Goal: Transaction & Acquisition: Purchase product/service

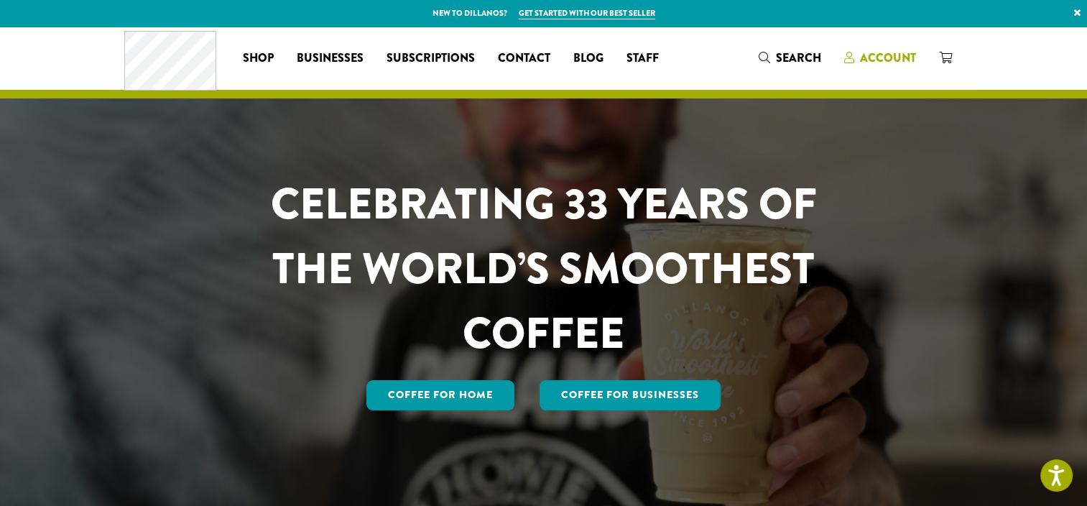
click at [866, 53] on span "Account" at bounding box center [888, 58] width 56 height 17
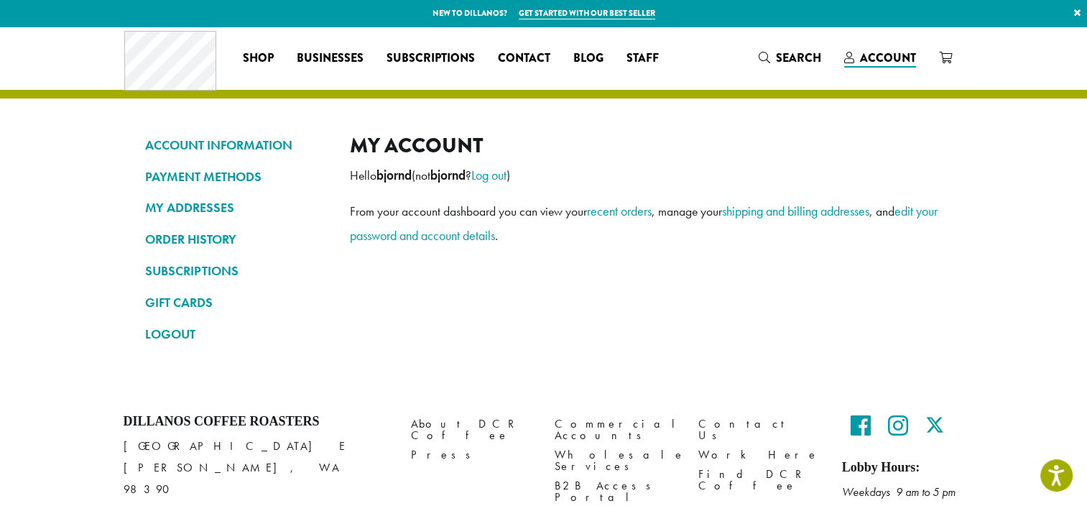
click at [707, 159] on div "My account Hello bjornd (not bjornd ? Log out ) From your account dashboard you…" at bounding box center [646, 245] width 593 height 225
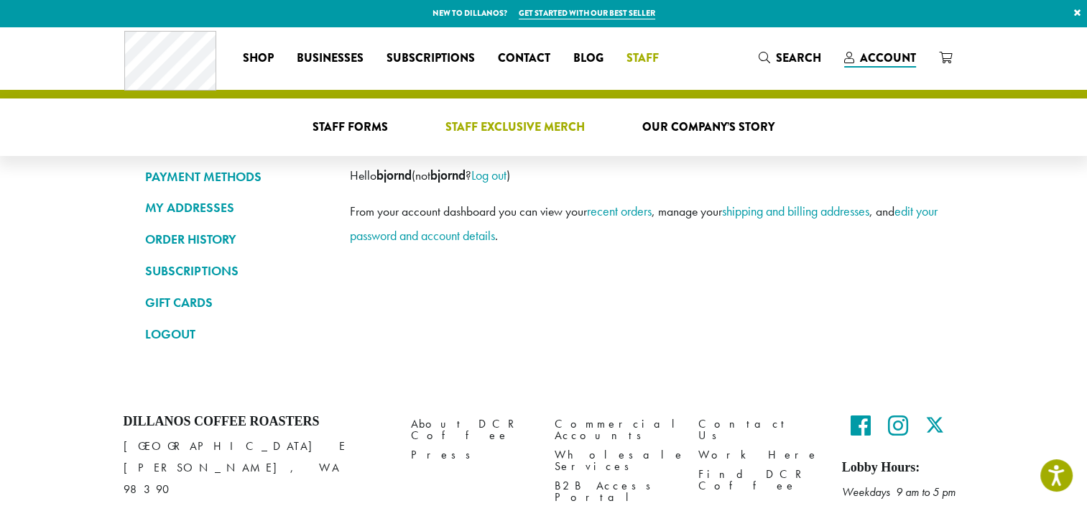
click at [556, 120] on span "Staff Exclusive Merch" at bounding box center [514, 128] width 139 height 18
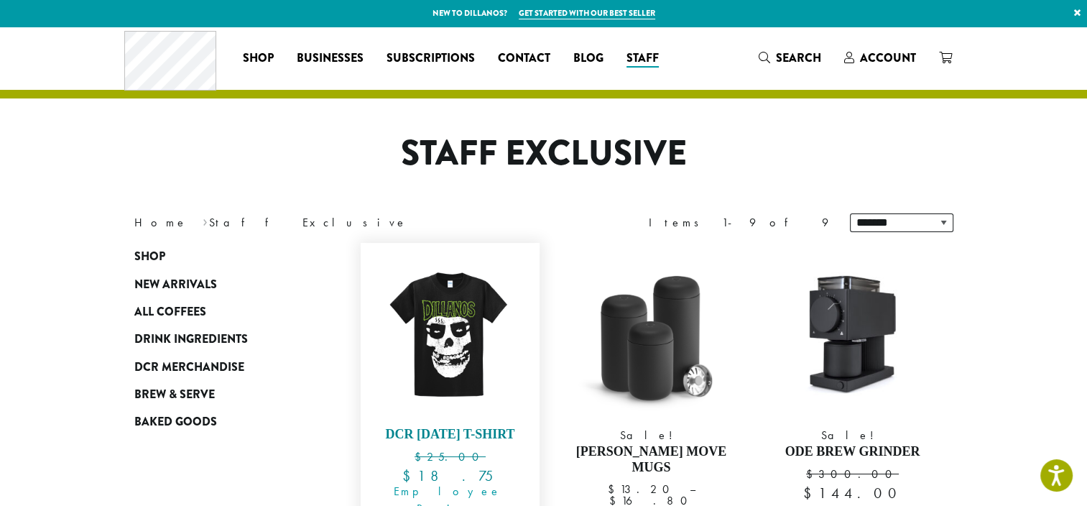
click at [461, 340] on img at bounding box center [449, 332] width 165 height 165
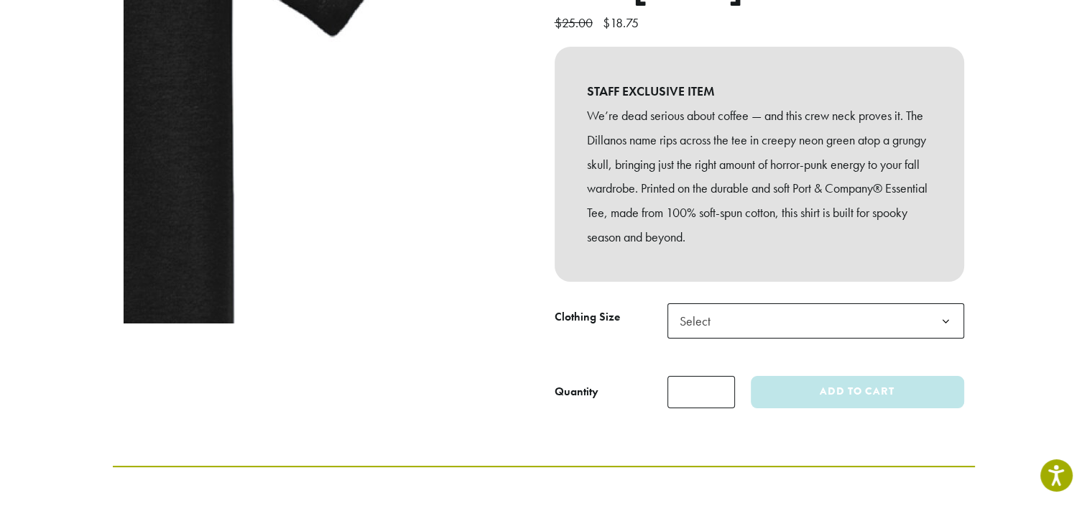
scroll to position [215, 0]
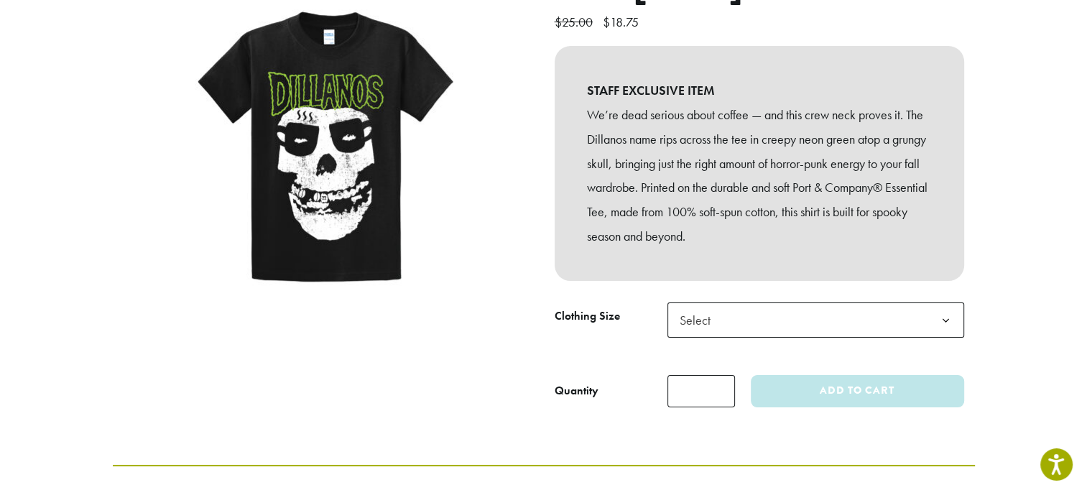
click at [727, 338] on span "Select" at bounding box center [815, 319] width 297 height 35
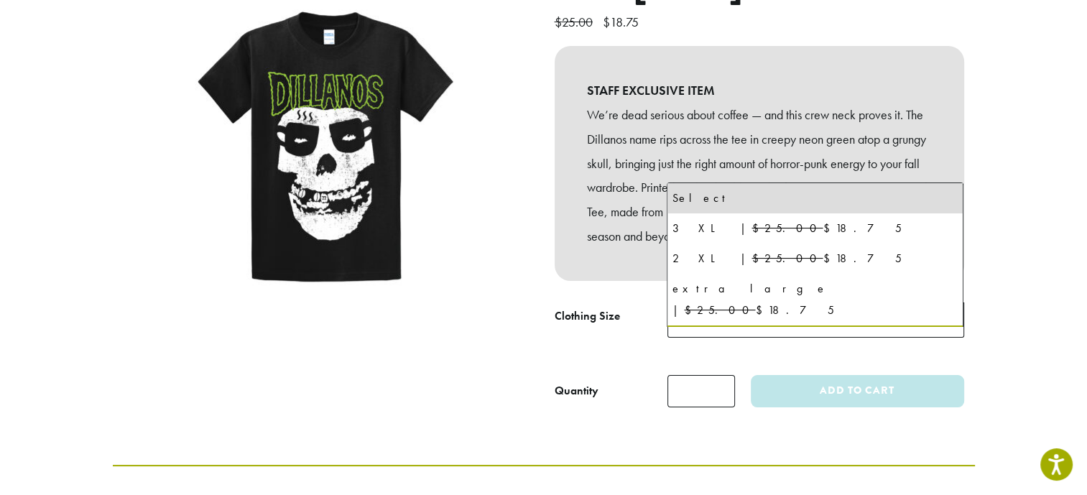
select select "*****"
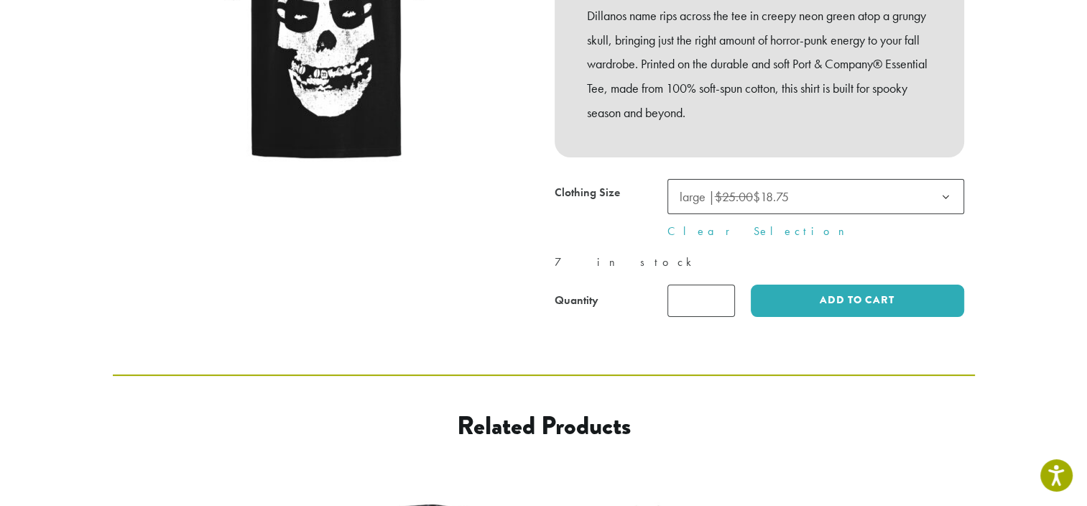
scroll to position [359, 0]
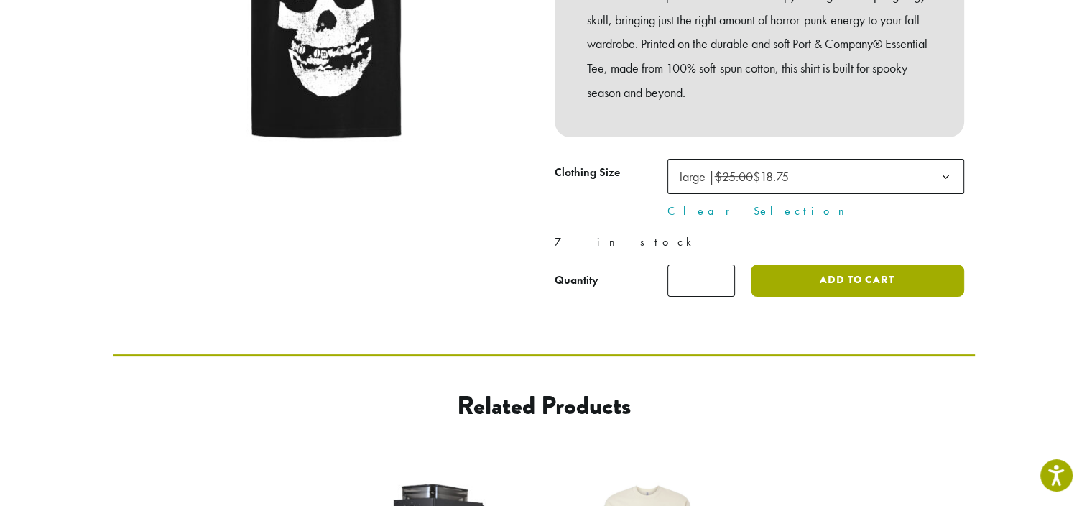
click at [848, 297] on button "Add to cart" at bounding box center [857, 280] width 213 height 32
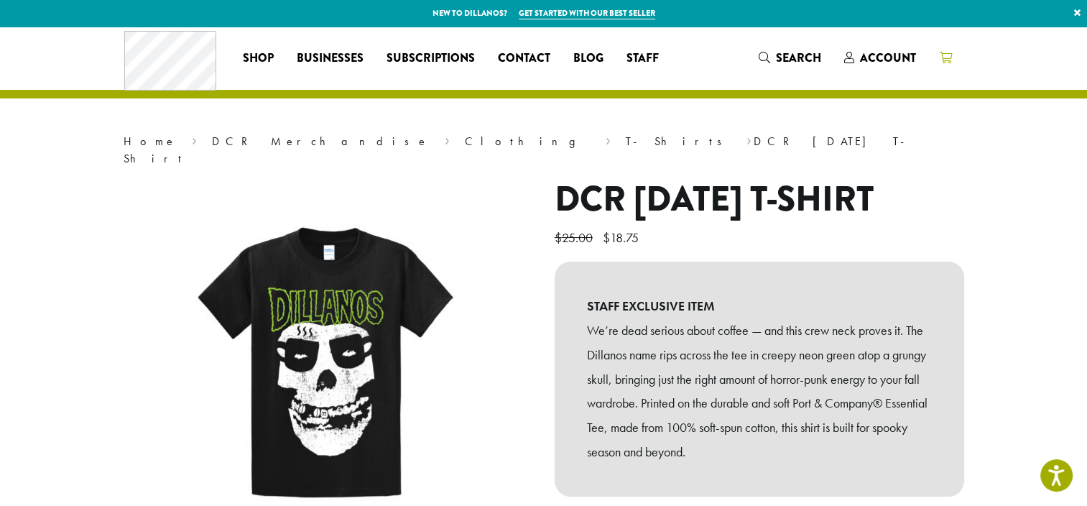
click at [948, 55] on icon at bounding box center [945, 57] width 13 height 11
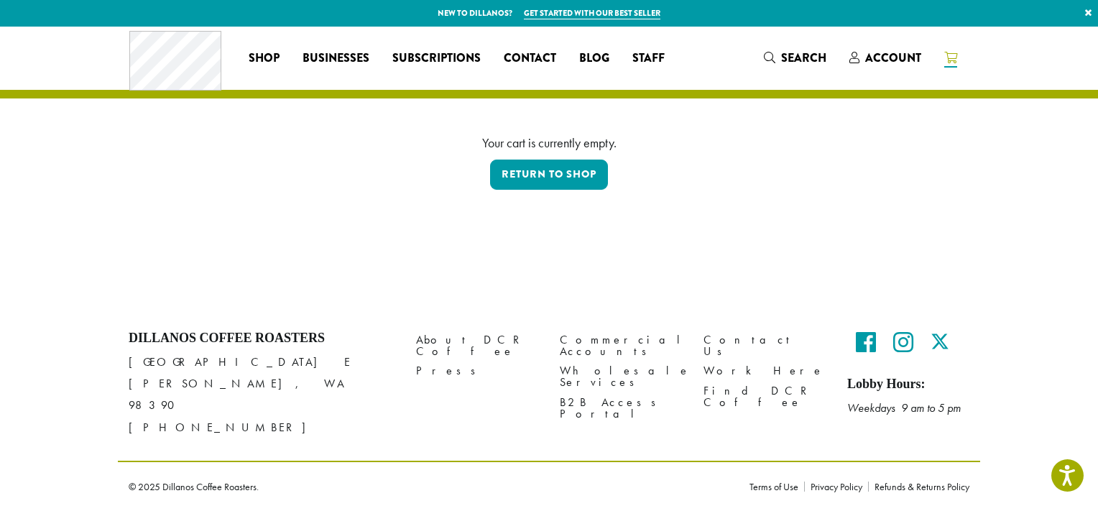
click at [947, 55] on icon at bounding box center [950, 57] width 13 height 11
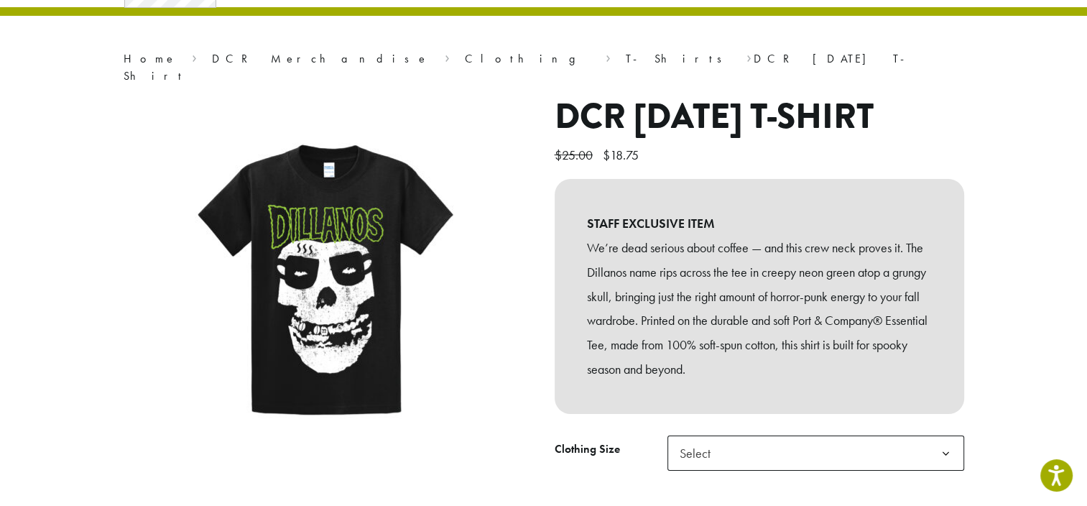
scroll to position [287, 0]
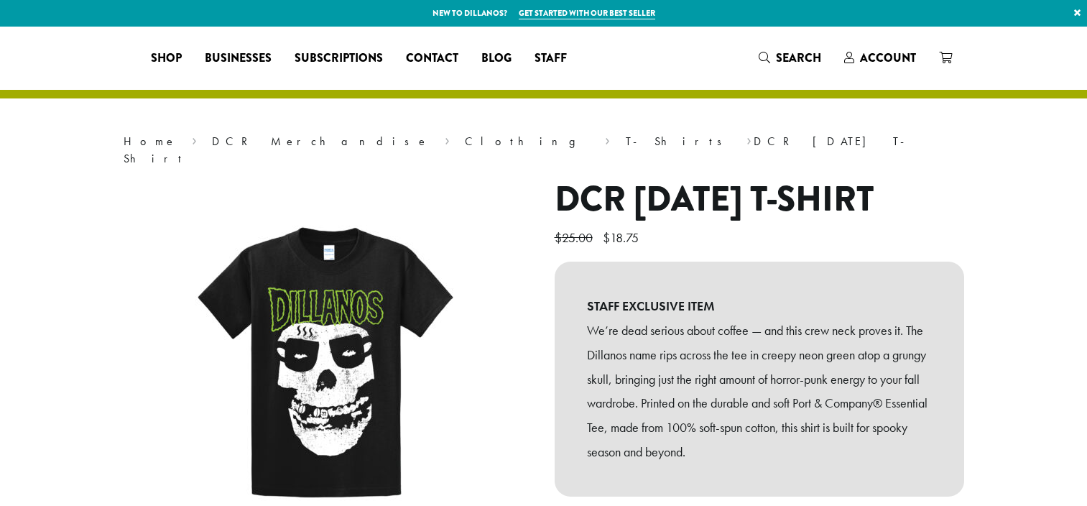
select select "*****"
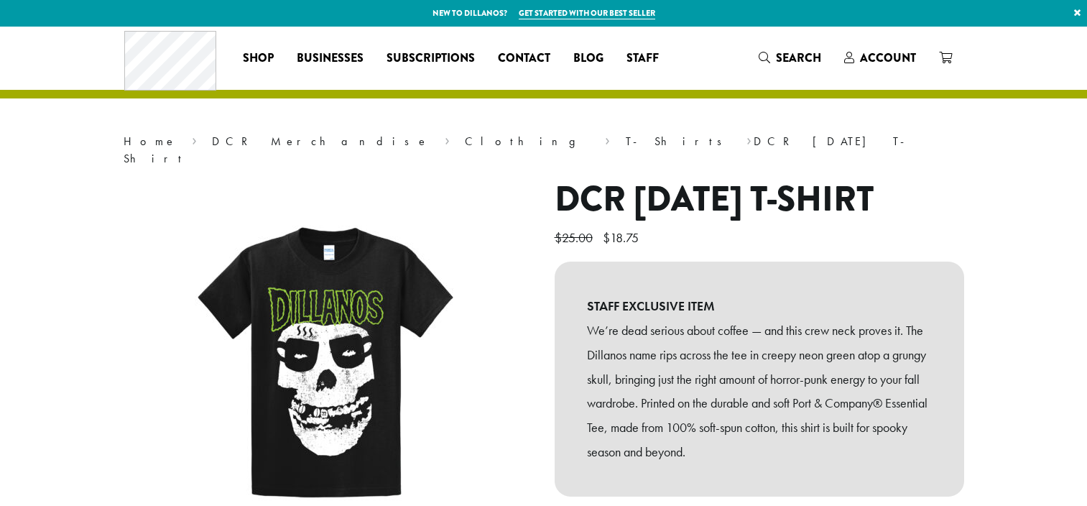
scroll to position [359, 0]
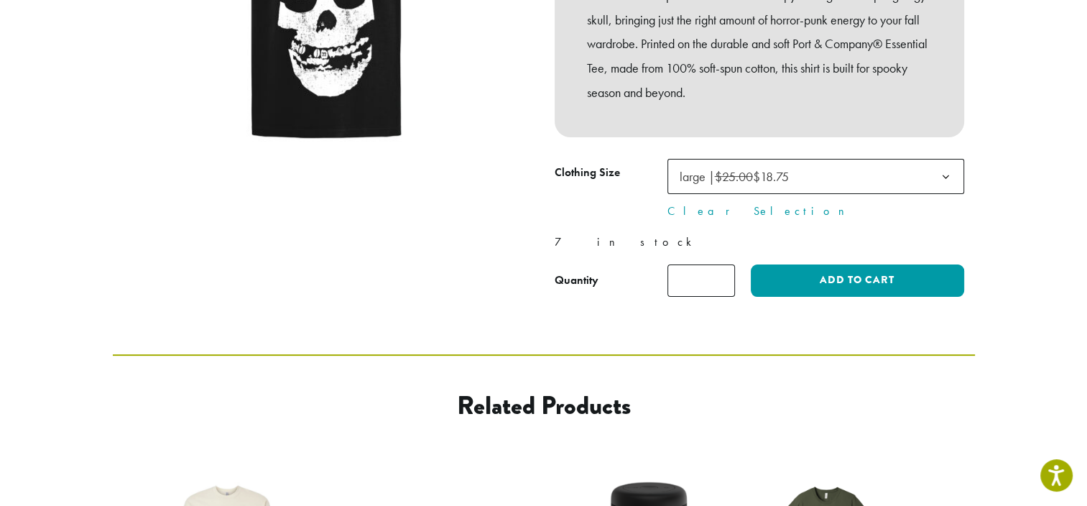
click at [458, 226] on div at bounding box center [328, 58] width 431 height 477
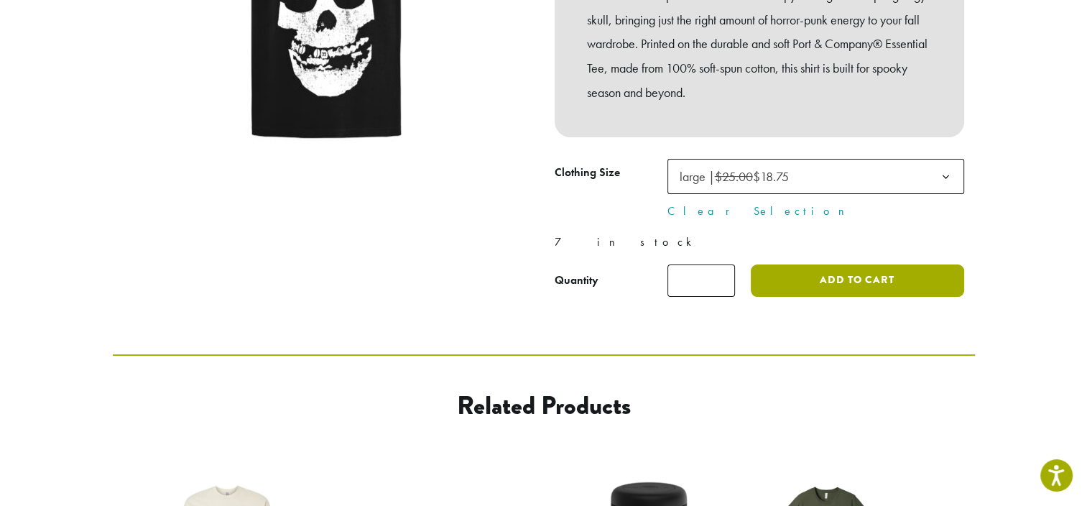
click at [830, 297] on button "Add to cart" at bounding box center [857, 280] width 213 height 32
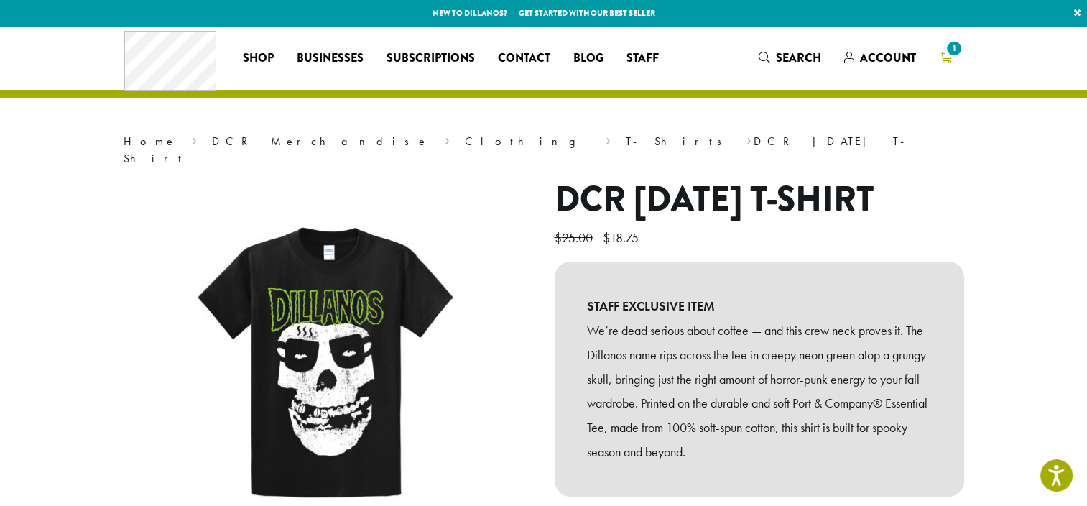
click at [948, 56] on span "1" at bounding box center [953, 48] width 19 height 19
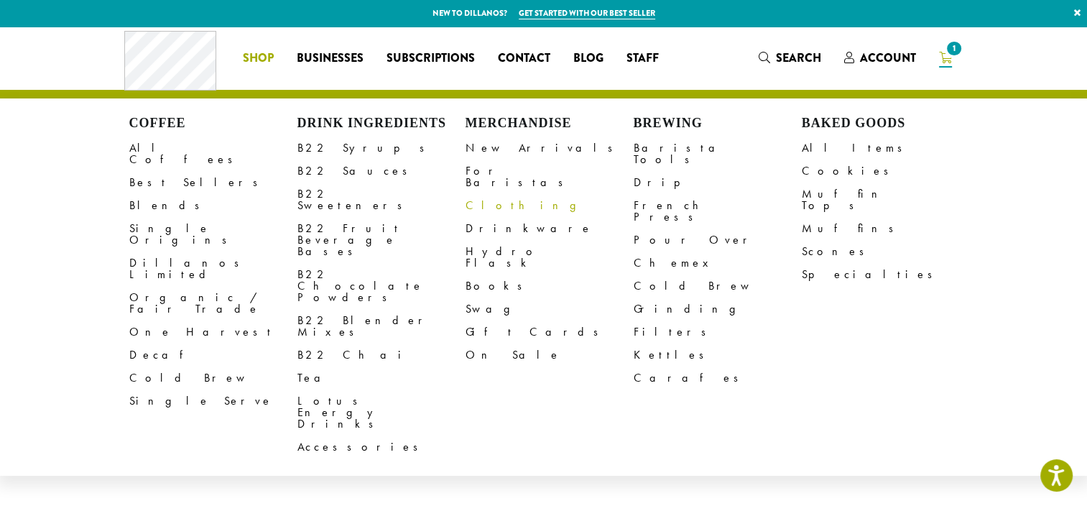
click at [488, 194] on link "Clothing" at bounding box center [549, 205] width 168 height 23
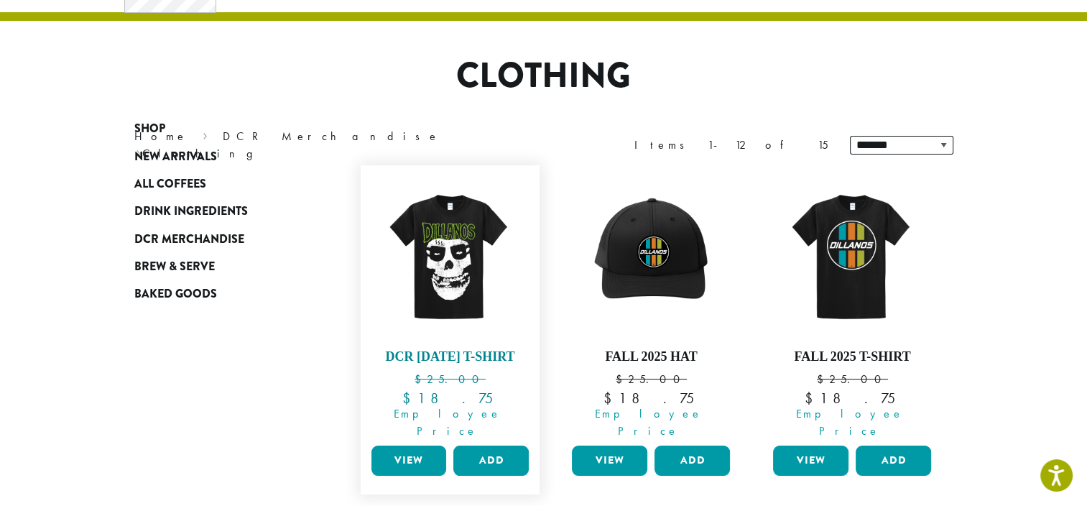
scroll to position [215, 0]
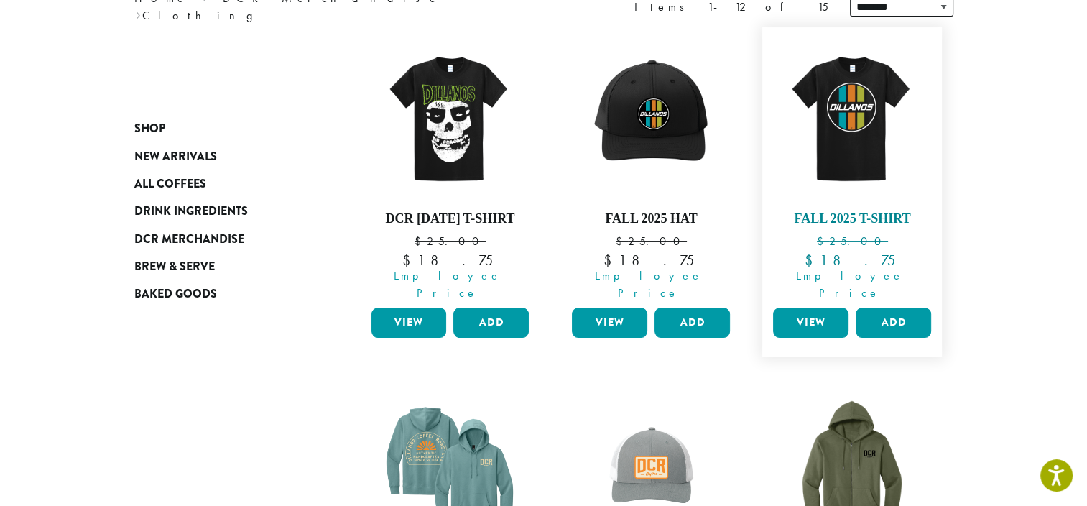
click at [845, 152] on img at bounding box center [851, 116] width 165 height 165
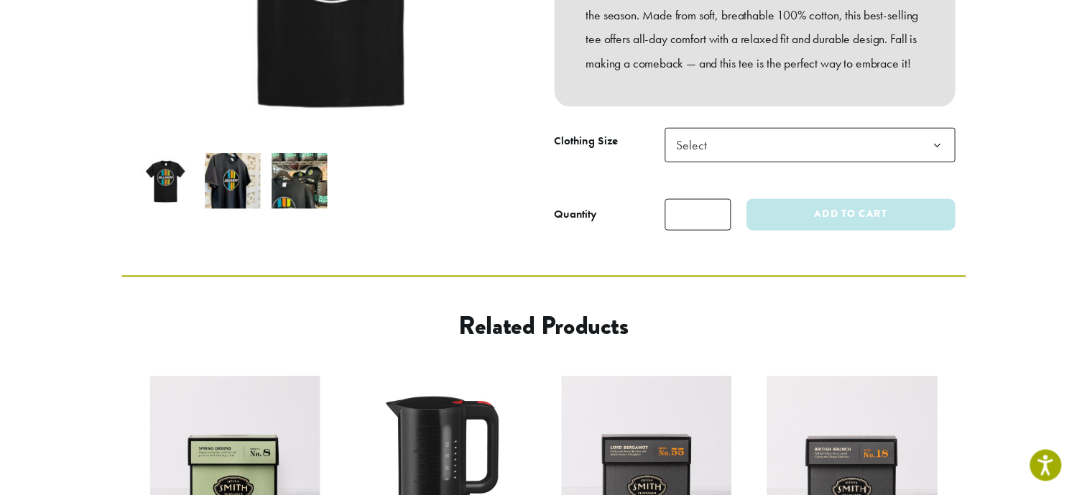
scroll to position [431, 0]
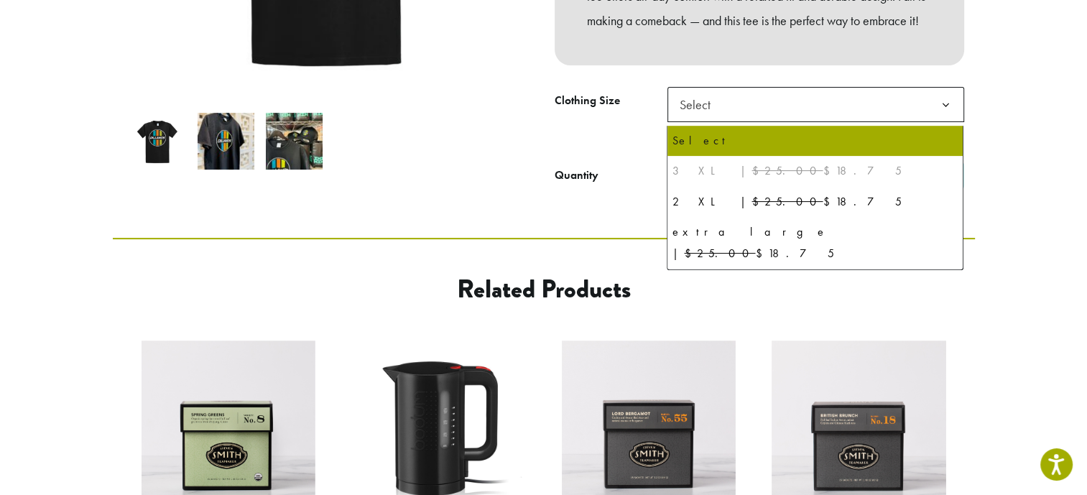
click at [781, 108] on span "Select" at bounding box center [815, 104] width 297 height 35
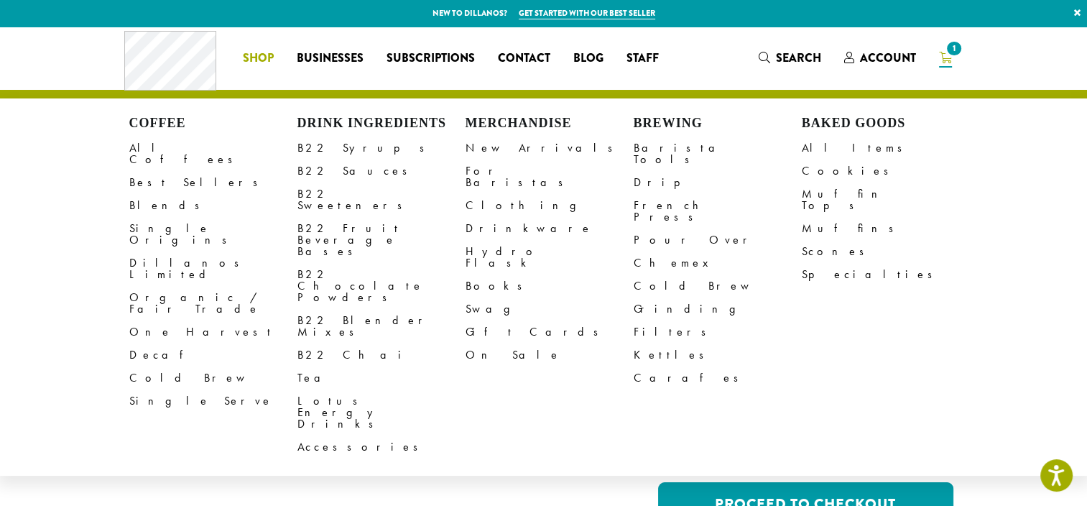
click at [274, 55] on link "Shop" at bounding box center [258, 58] width 54 height 23
click at [487, 194] on link "Clothing" at bounding box center [549, 205] width 168 height 23
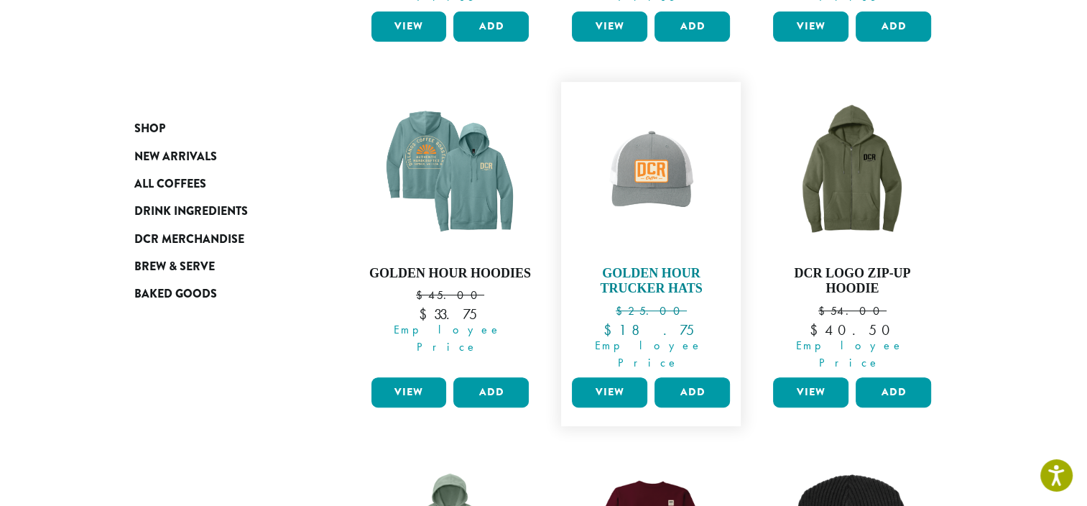
scroll to position [503, 0]
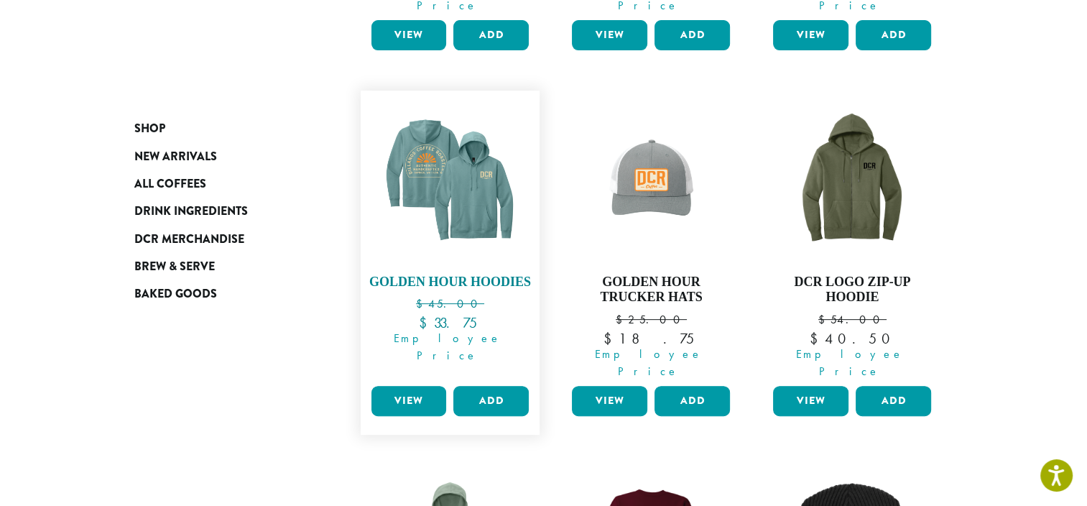
click at [440, 209] on img at bounding box center [449, 180] width 165 height 165
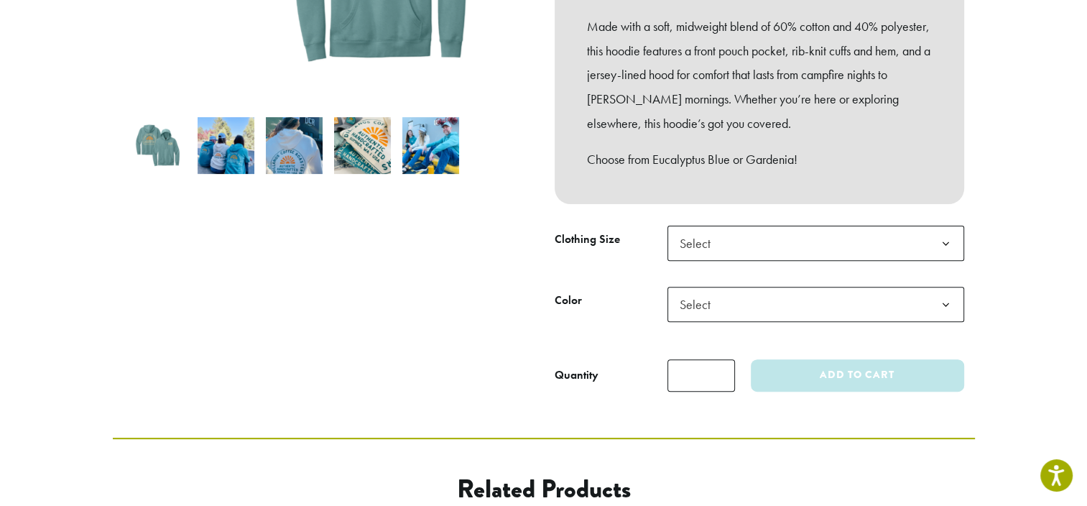
scroll to position [431, 0]
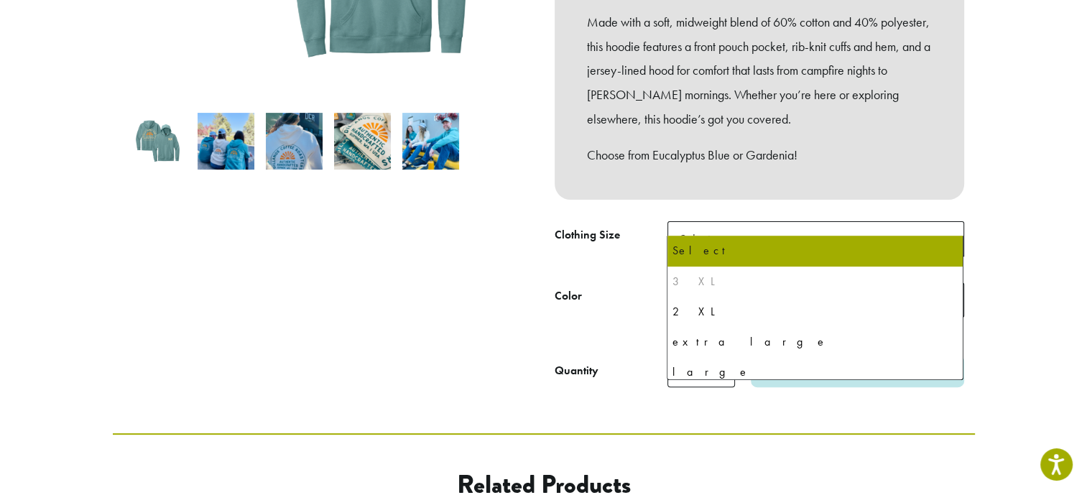
click at [728, 222] on span "Select" at bounding box center [815, 238] width 297 height 35
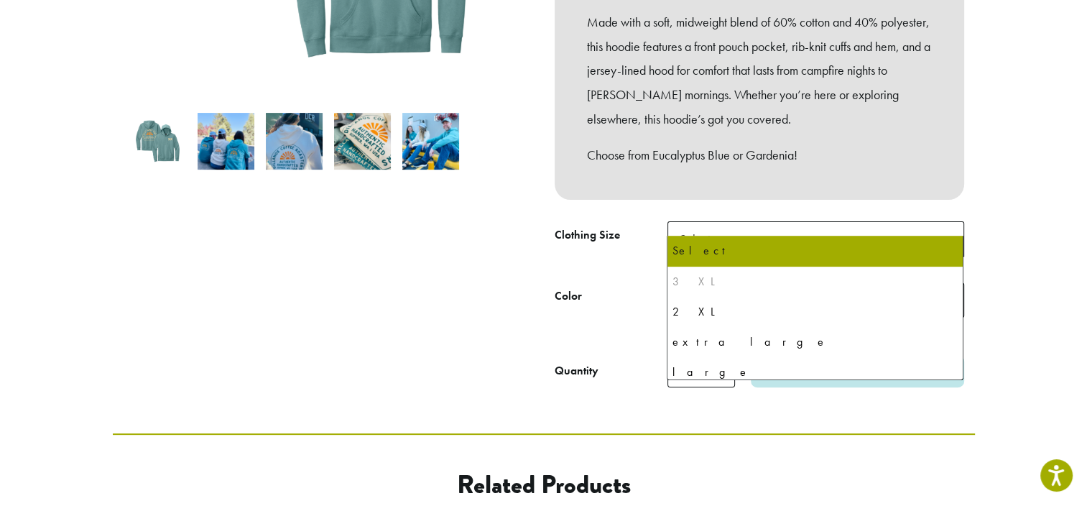
click at [612, 248] on tbody "**********" at bounding box center [759, 282] width 409 height 122
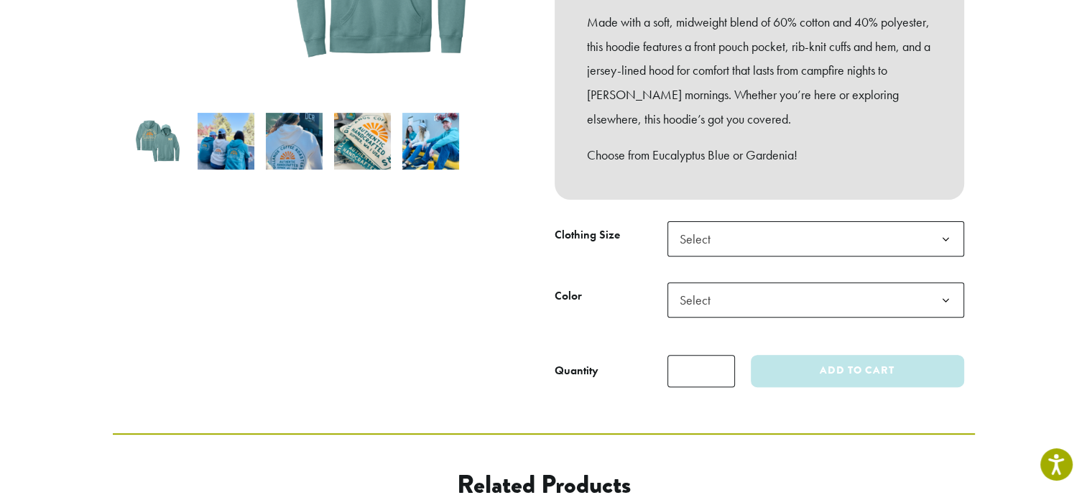
click at [723, 286] on span "Select" at bounding box center [699, 300] width 51 height 28
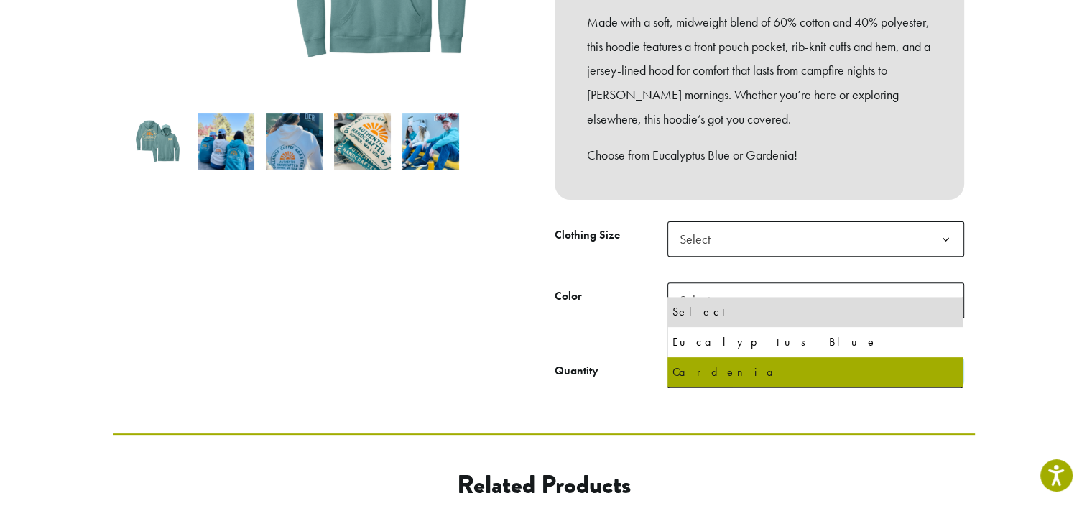
select select "********"
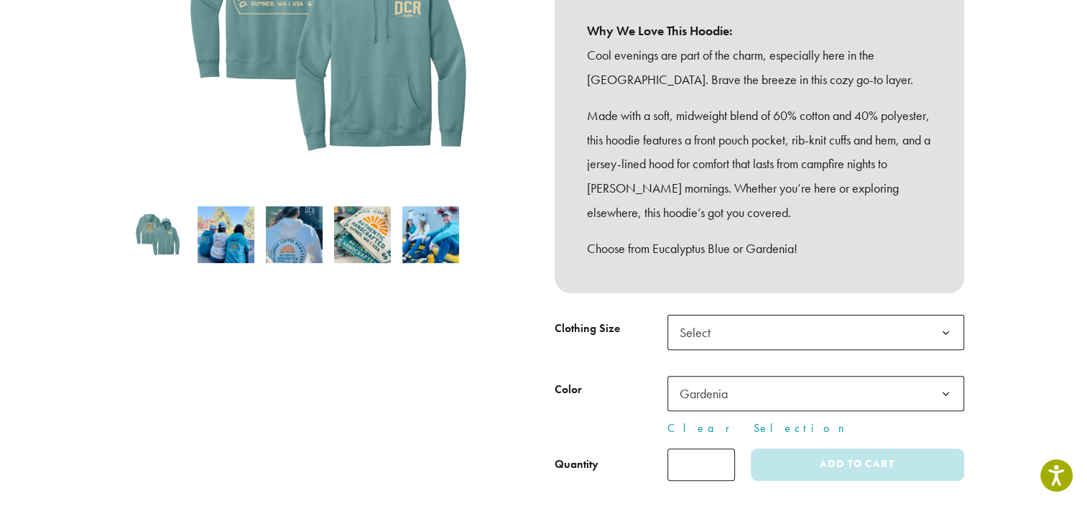
scroll to position [359, 0]
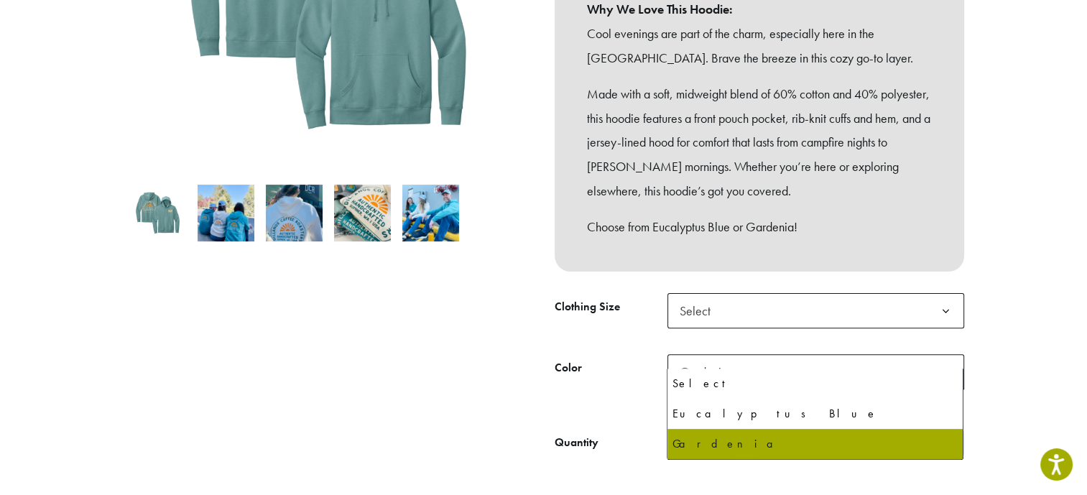
click at [768, 355] on span "Gardenia" at bounding box center [815, 371] width 297 height 35
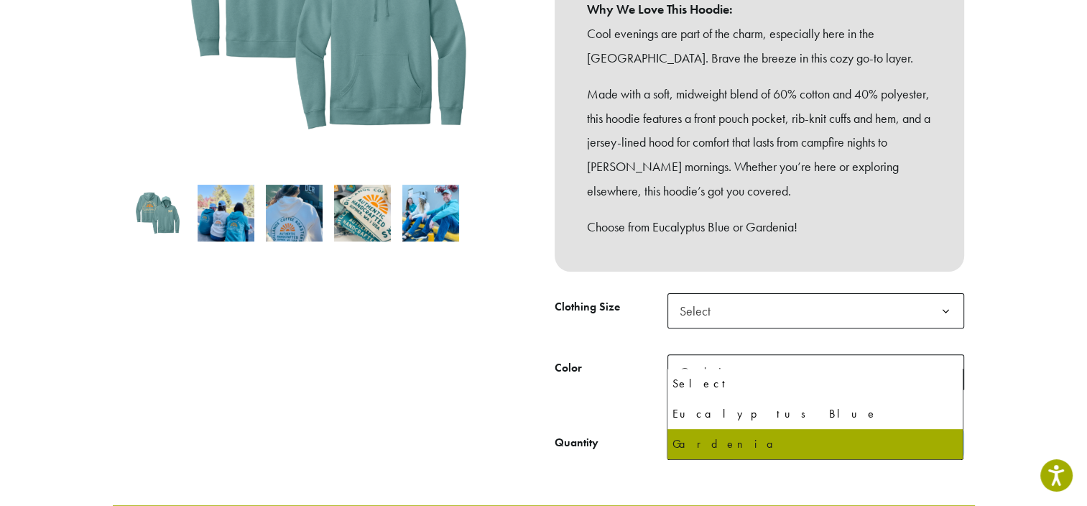
click at [768, 354] on span "Gardenia" at bounding box center [815, 371] width 297 height 35
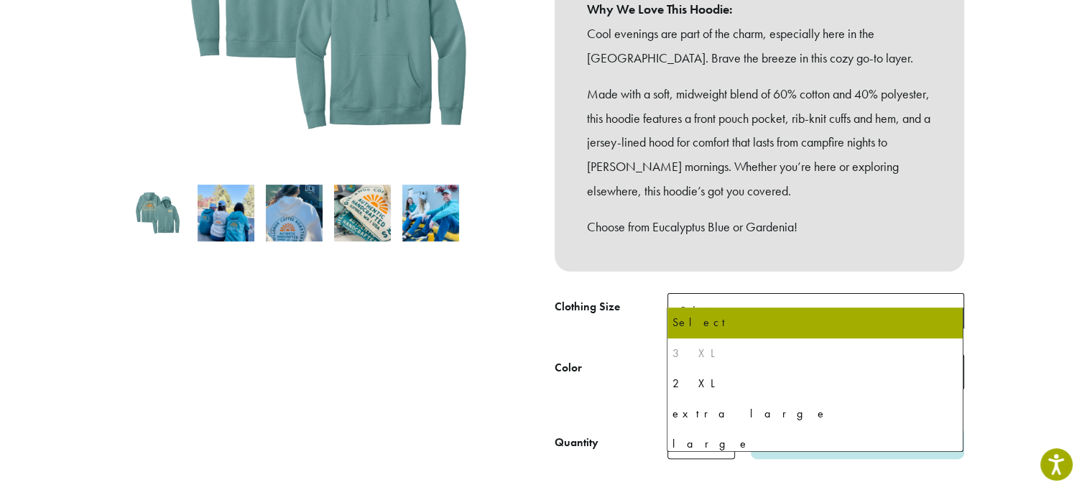
click at [748, 293] on span "Select" at bounding box center [815, 310] width 297 height 35
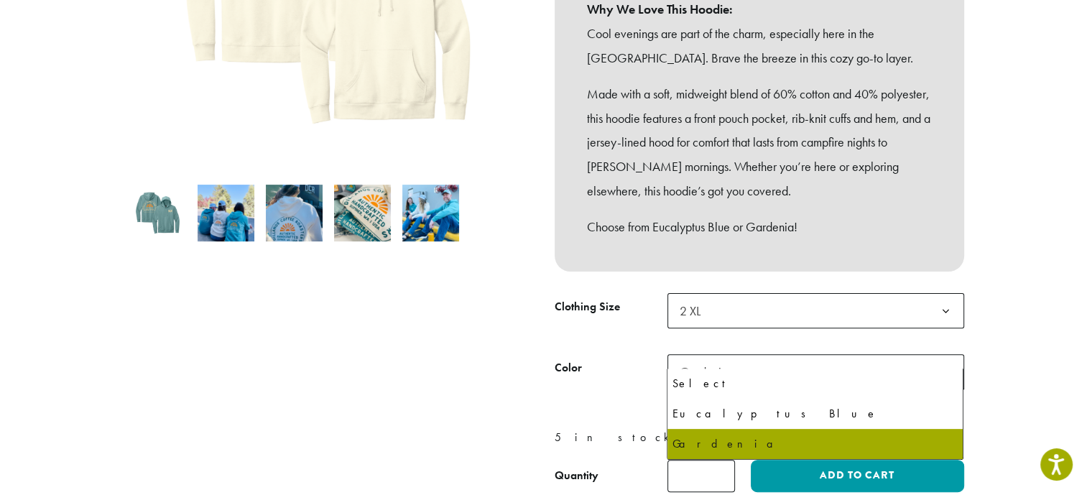
click at [751, 354] on span "Gardenia" at bounding box center [815, 371] width 297 height 35
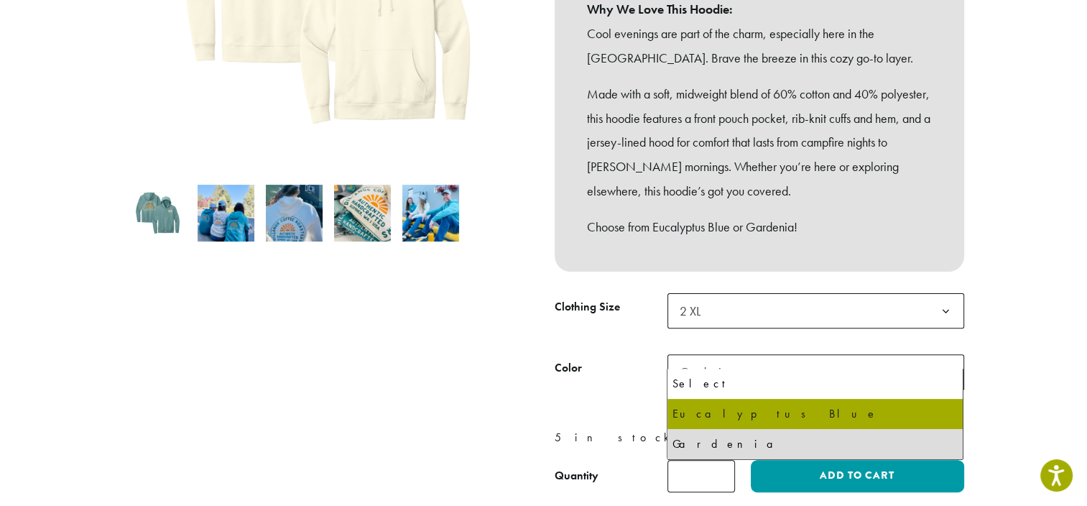
select select "**********"
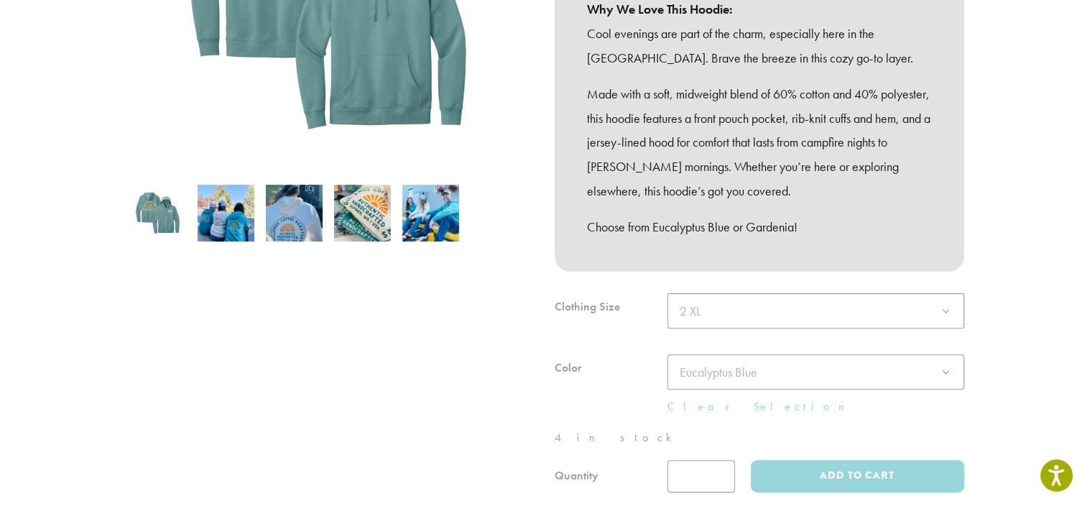
click at [748, 300] on div at bounding box center [759, 392] width 409 height 199
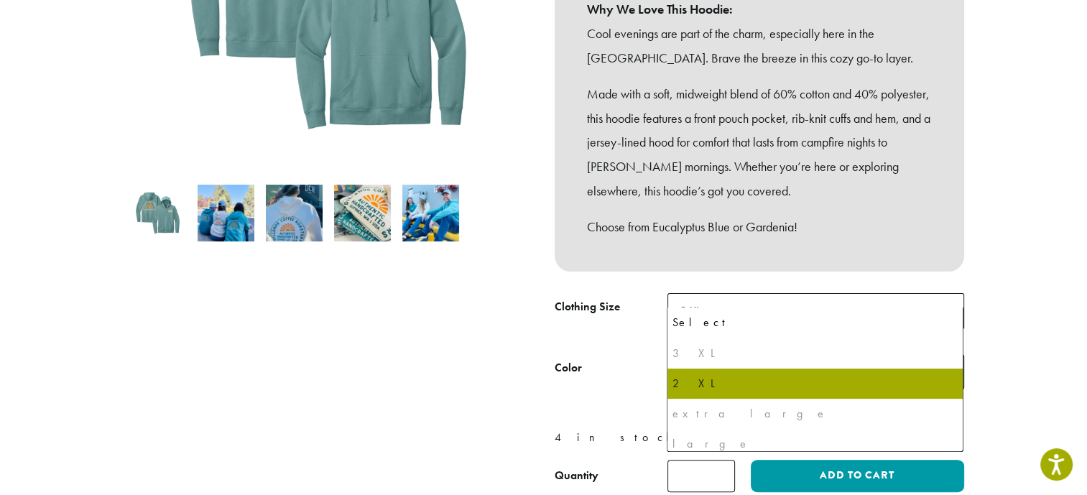
click at [753, 297] on span "2 XL" at bounding box center [815, 310] width 297 height 35
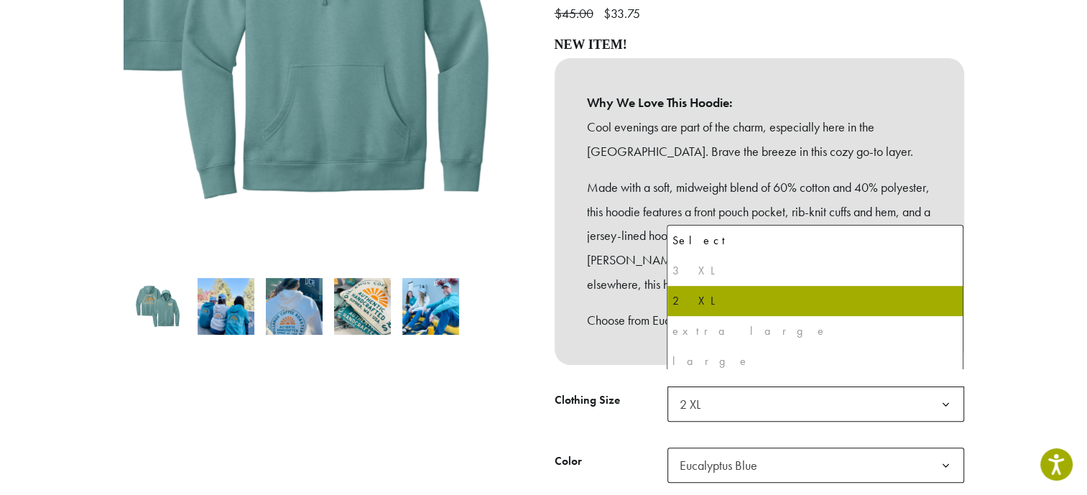
scroll to position [72, 0]
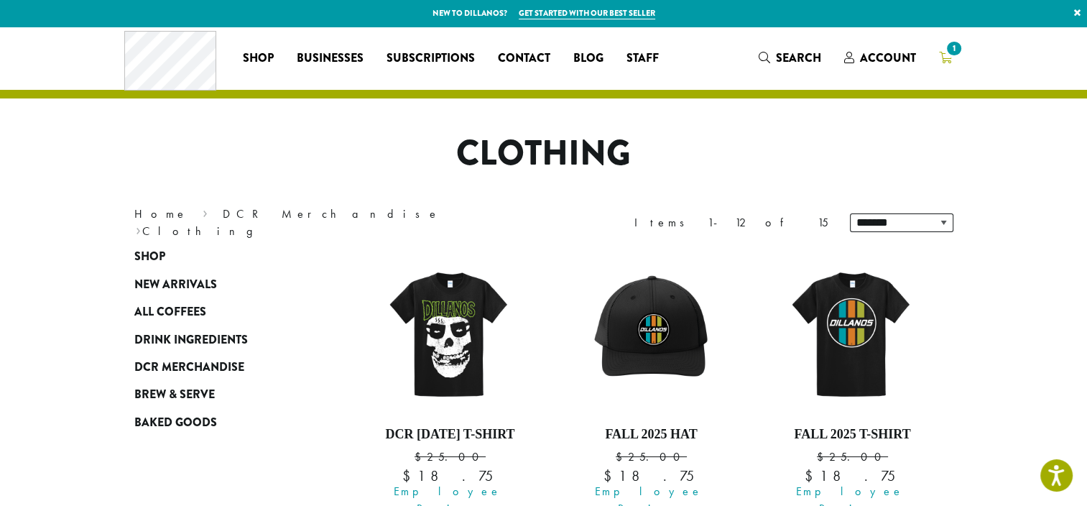
click at [945, 52] on span "1" at bounding box center [953, 48] width 19 height 19
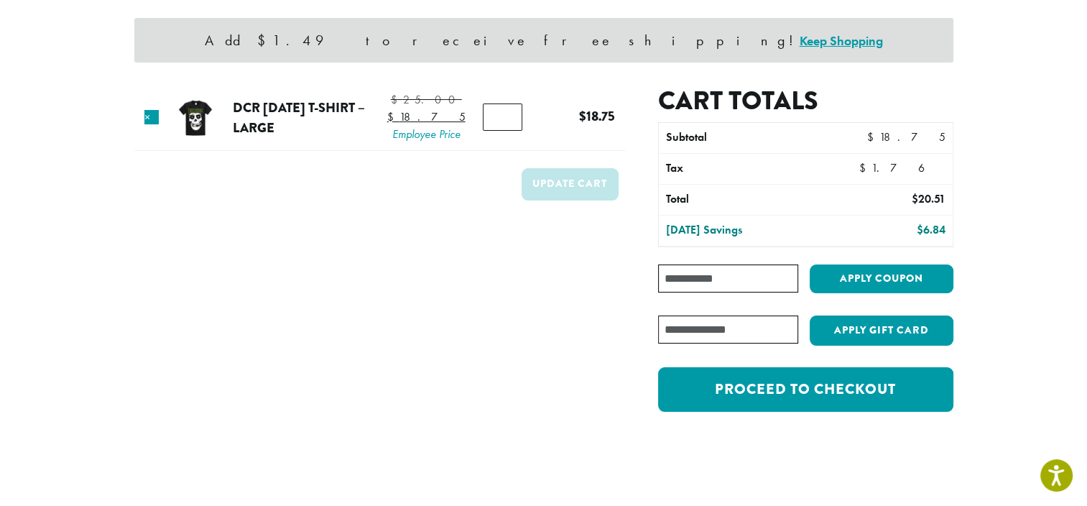
scroll to position [144, 0]
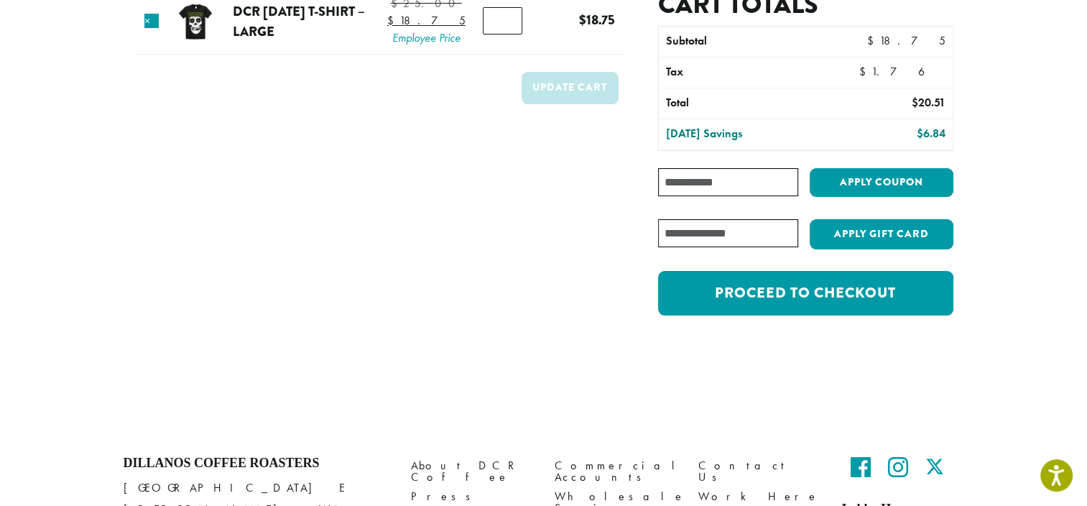
click at [675, 248] on div "Cart totals Subtotal $ 18.75 Tax $ 1.76 Total $ 20.51 Today’s Savings $ 6.84 Co…" at bounding box center [805, 159] width 294 height 341
paste input "**********"
type input "**********"
click at [874, 177] on button "Apply coupon" at bounding box center [882, 182] width 144 height 29
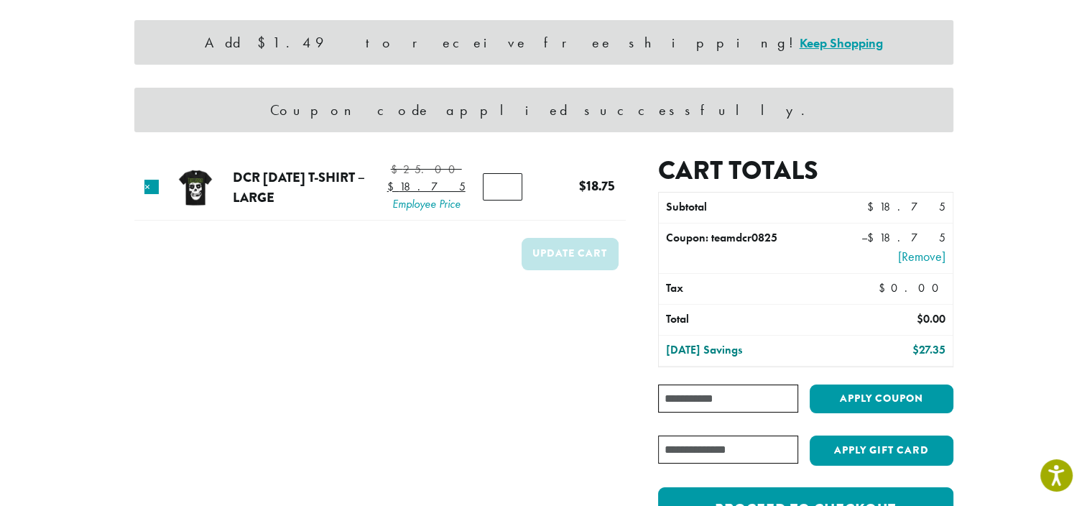
scroll to position [144, 0]
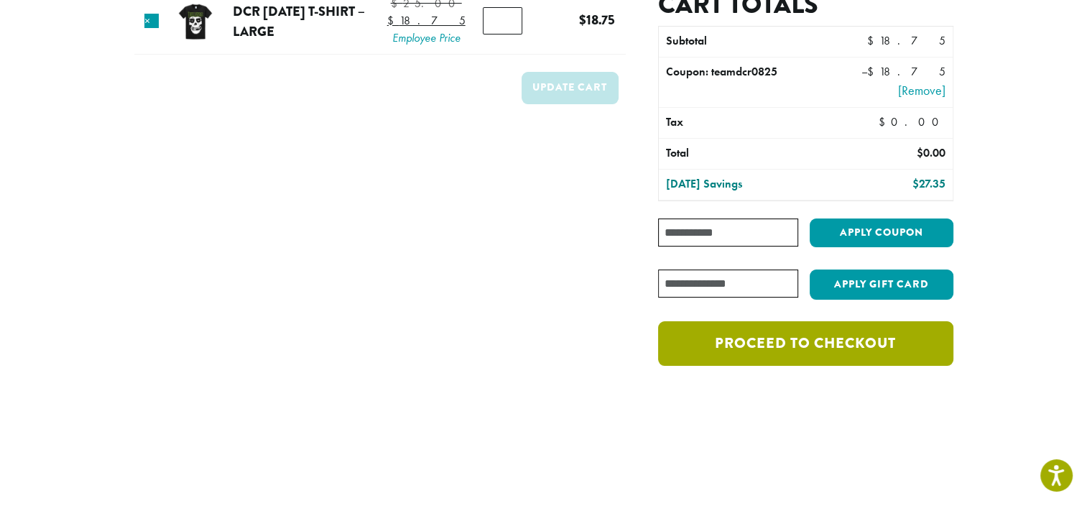
click at [877, 343] on link "Proceed to checkout" at bounding box center [805, 343] width 294 height 45
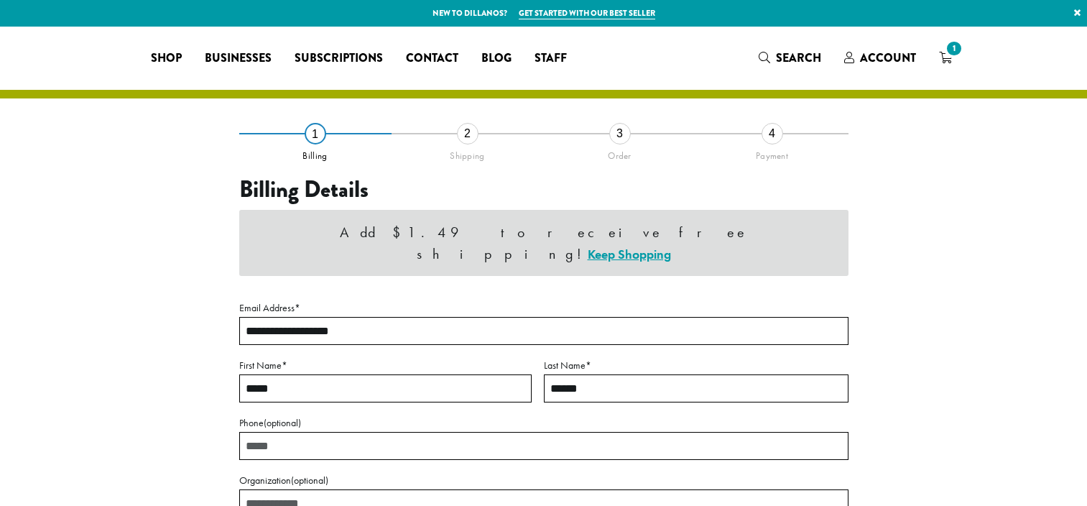
select select "**"
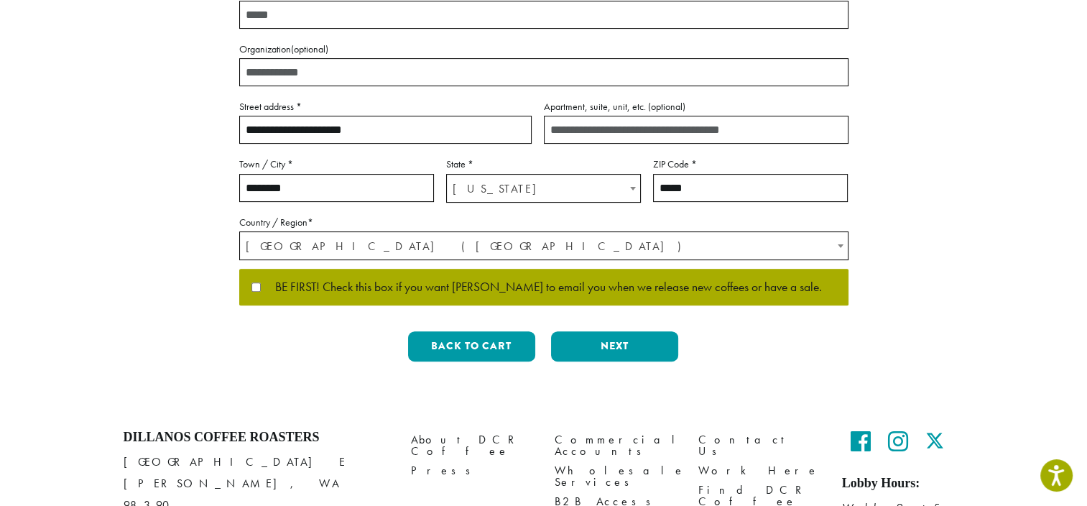
scroll to position [363, 0]
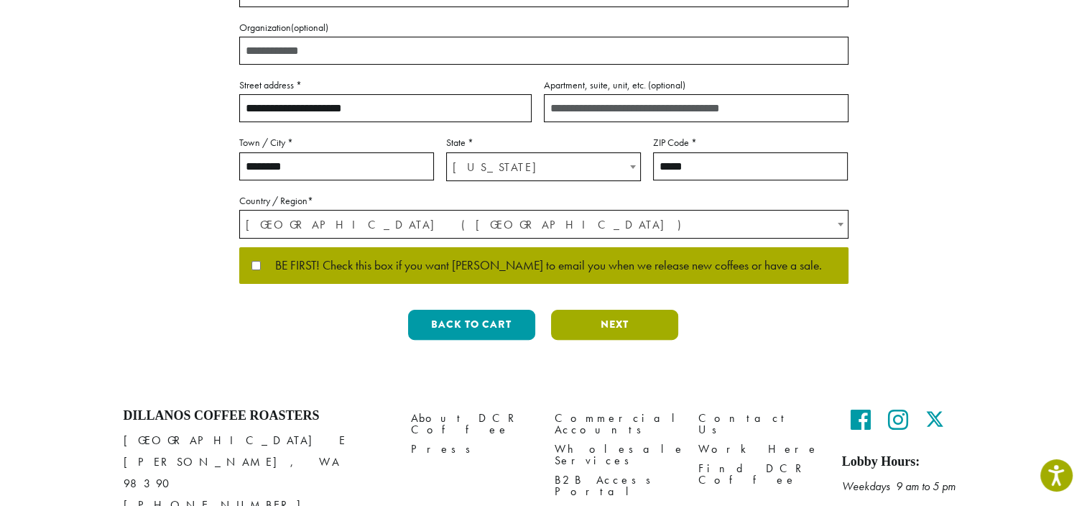
click at [617, 319] on button "Next" at bounding box center [614, 325] width 127 height 30
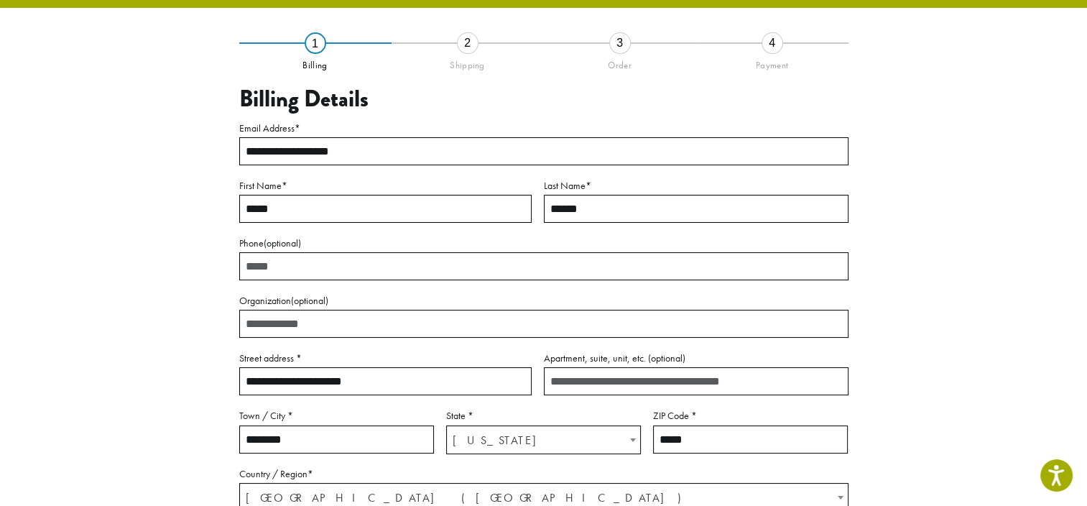
scroll to position [82, 0]
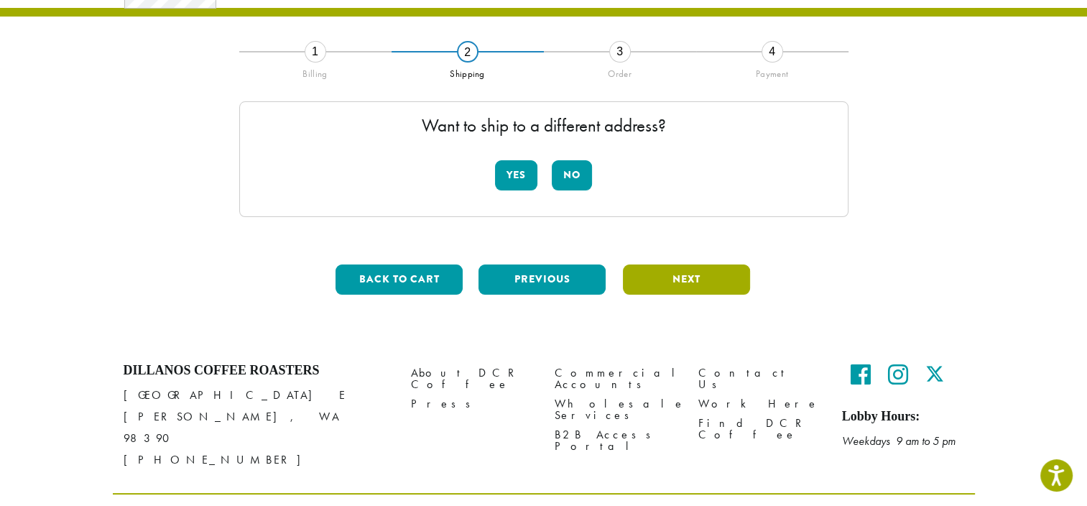
click at [657, 277] on button "Next" at bounding box center [686, 279] width 127 height 30
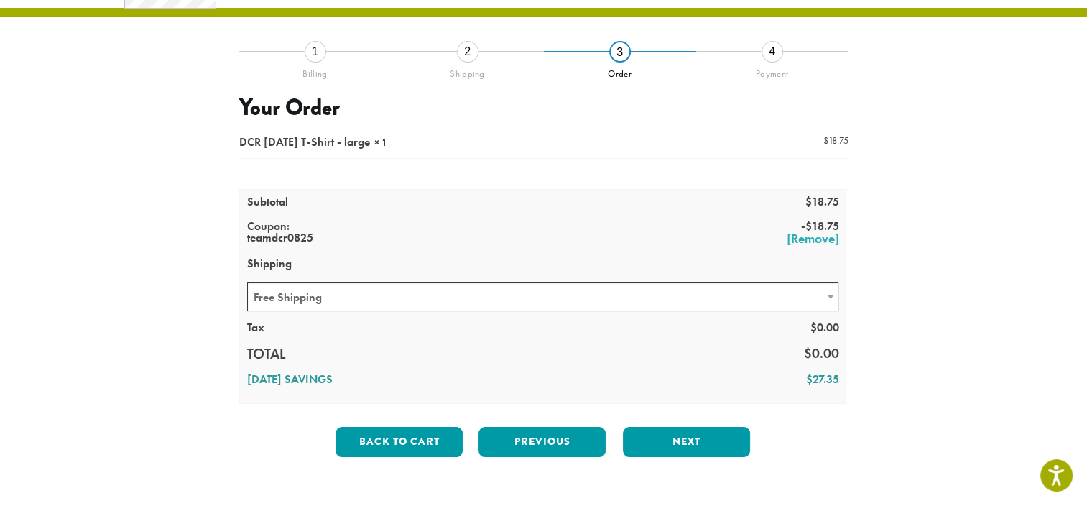
click at [512, 287] on div at bounding box center [543, 266] width 609 height 276
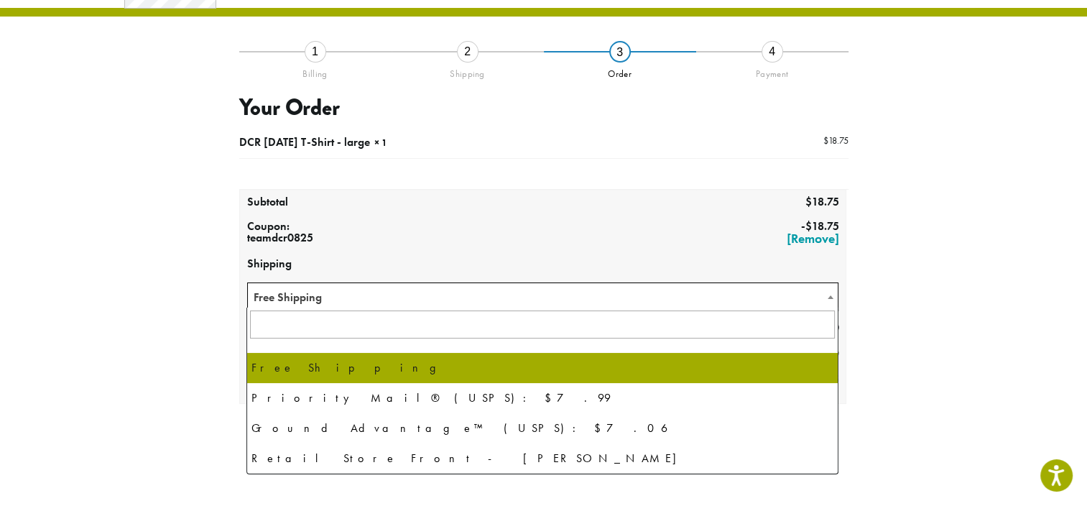
click at [500, 294] on span "Free Shipping" at bounding box center [543, 297] width 590 height 28
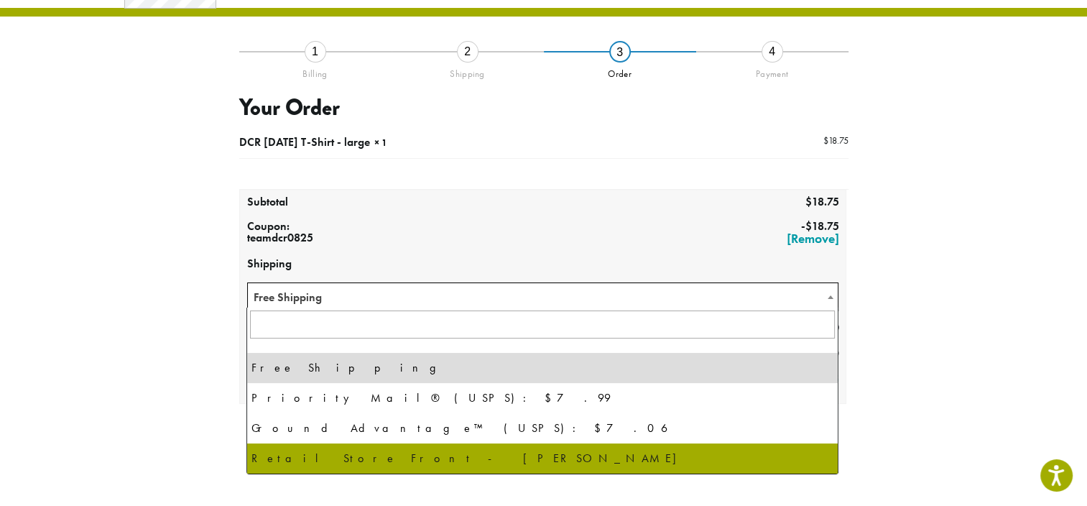
select select "**********"
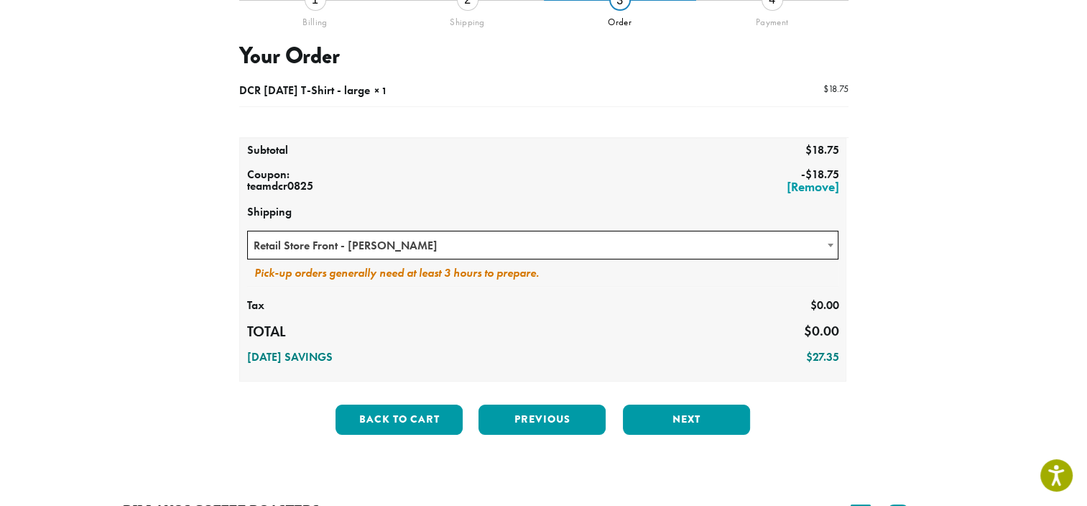
scroll to position [226, 0]
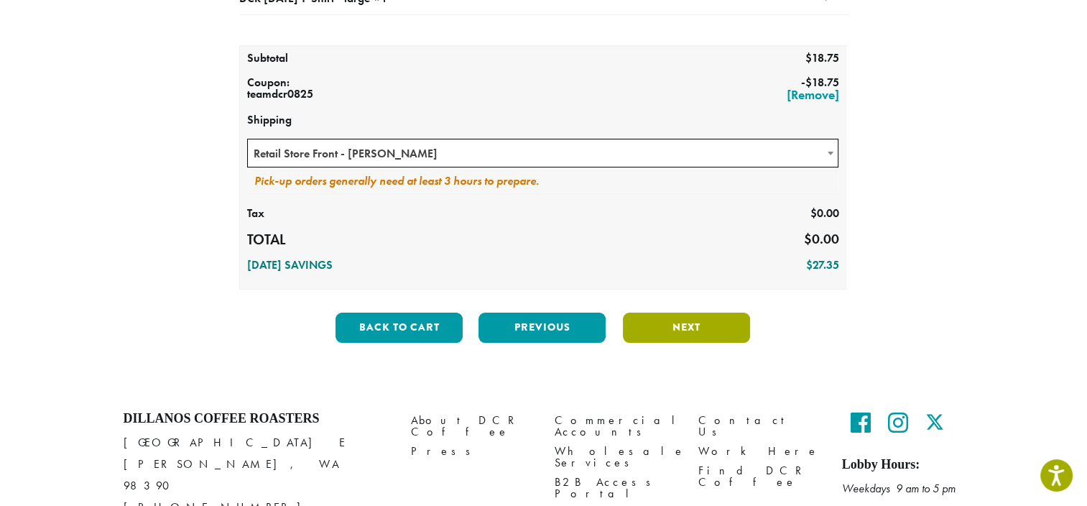
click at [701, 322] on button "Next" at bounding box center [686, 327] width 127 height 30
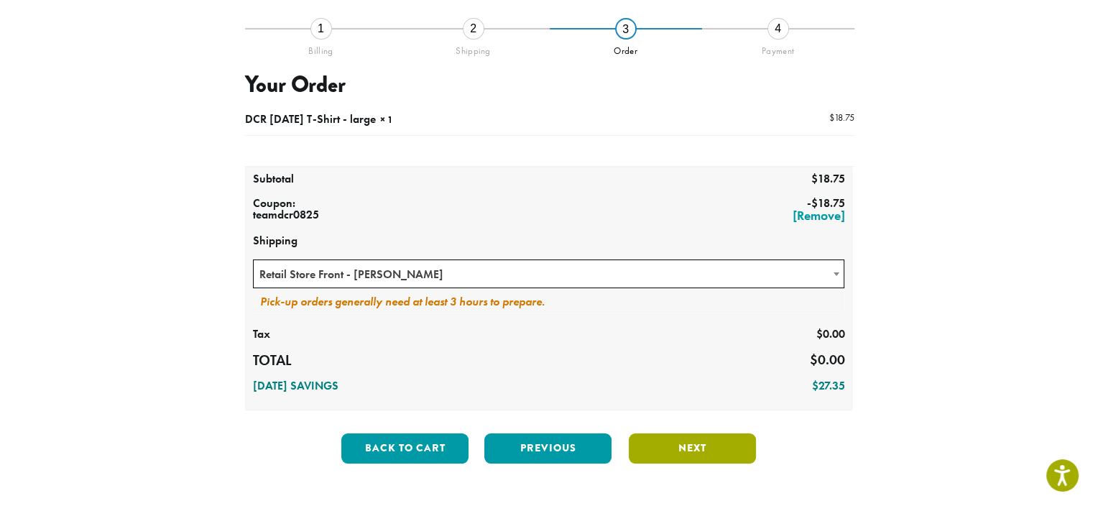
scroll to position [82, 0]
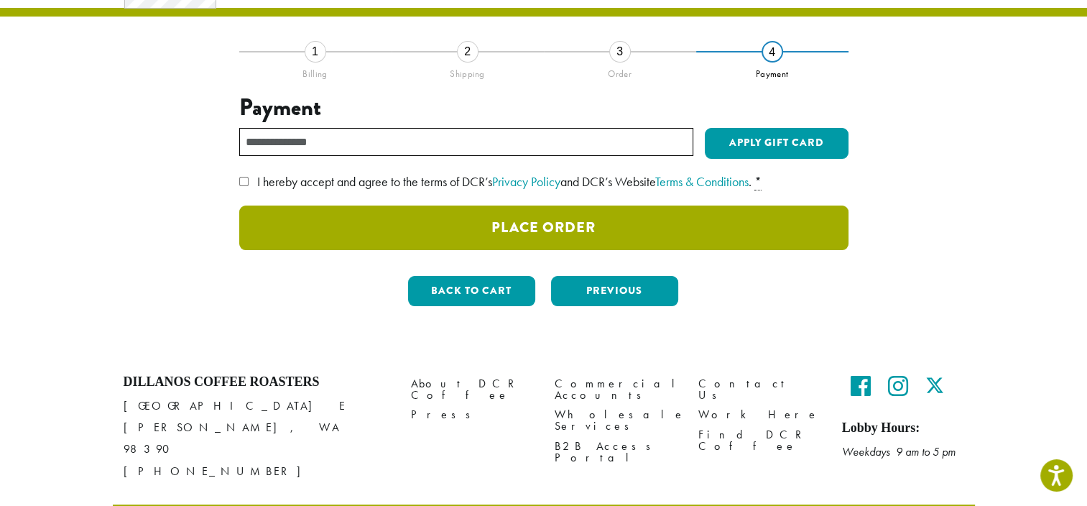
click at [623, 236] on button "Place Order" at bounding box center [543, 227] width 609 height 45
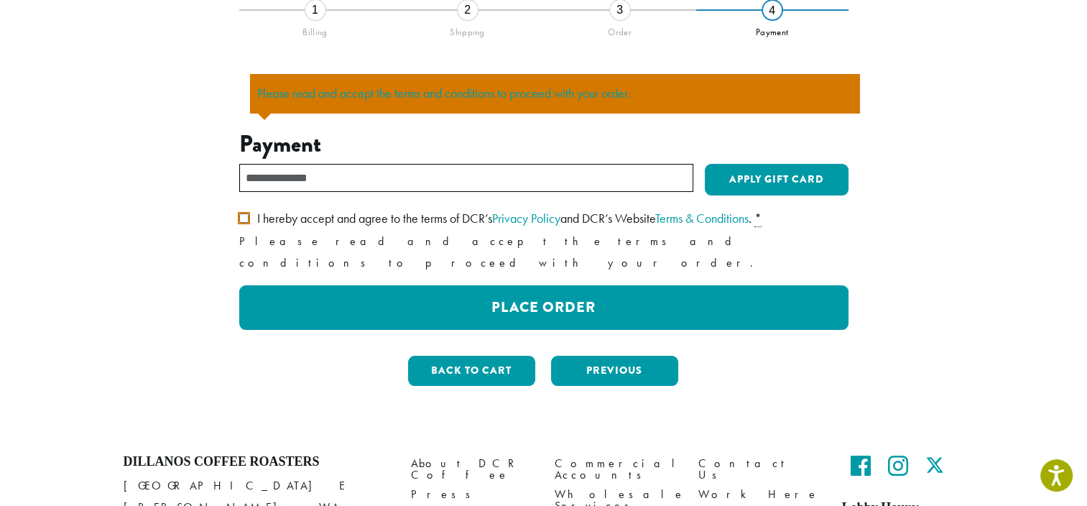
scroll to position [126, 0]
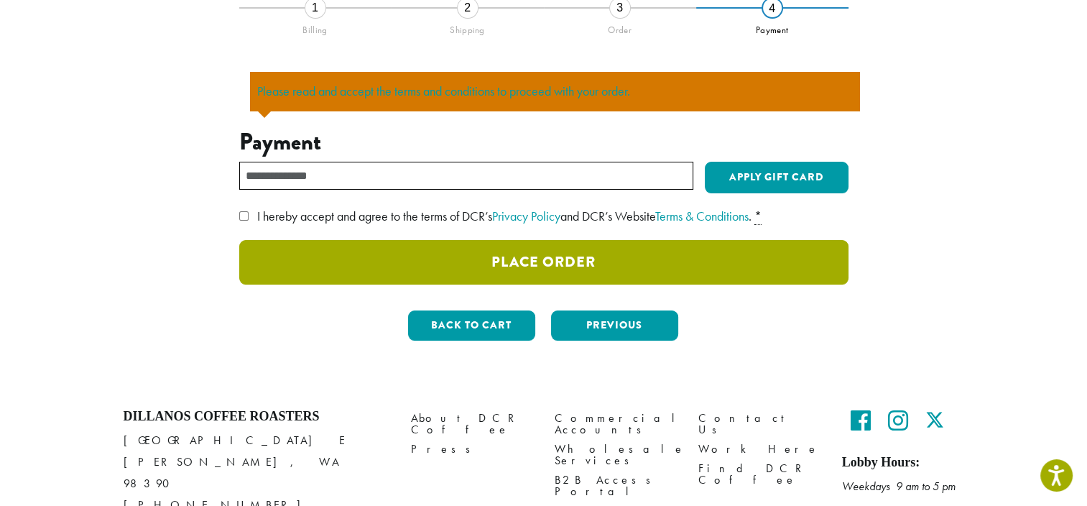
click at [603, 267] on button "Place Order" at bounding box center [543, 262] width 609 height 45
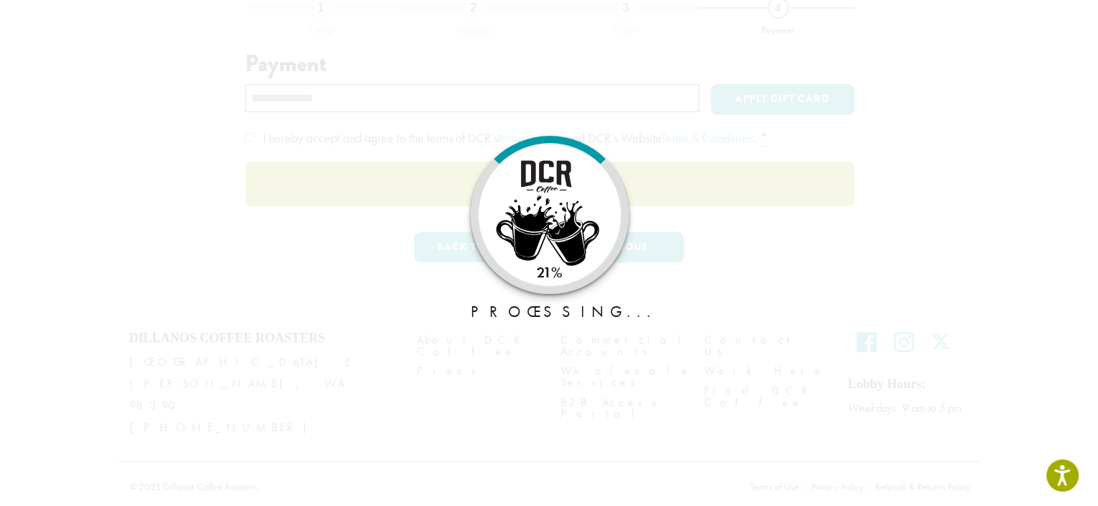
scroll to position [111, 0]
